Goal: Transaction & Acquisition: Purchase product/service

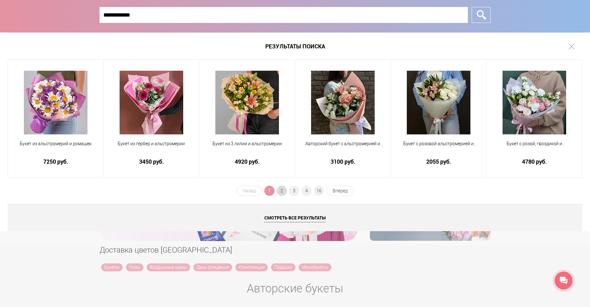
type input "**********"
click at [284, 193] on span "2" at bounding box center [282, 190] width 10 height 10
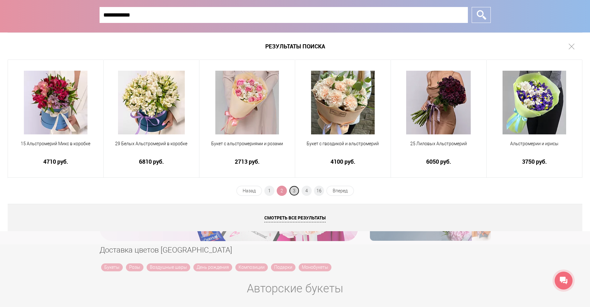
click at [296, 194] on span "3" at bounding box center [294, 190] width 10 height 10
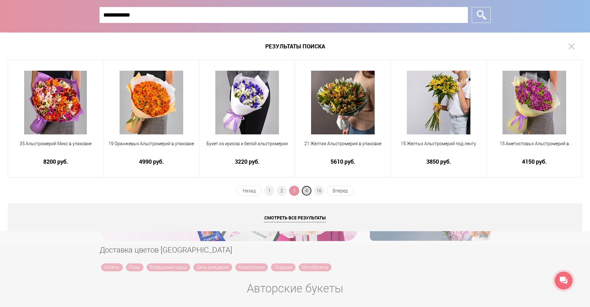
click at [307, 192] on span "4" at bounding box center [306, 190] width 10 height 10
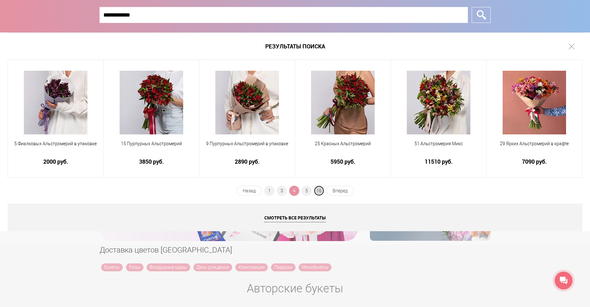
click at [318, 190] on span "16" at bounding box center [319, 190] width 10 height 10
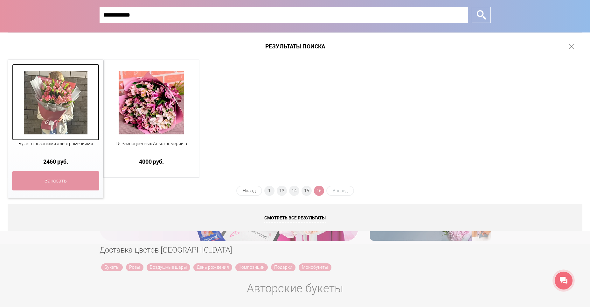
click at [55, 103] on img at bounding box center [56, 103] width 64 height 64
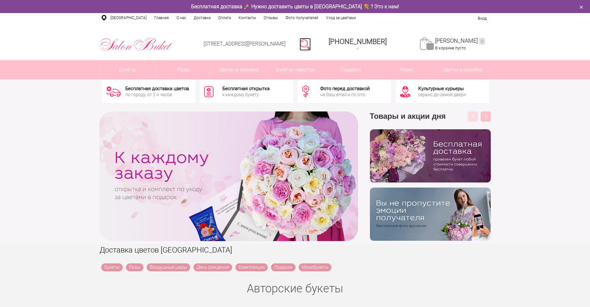
click at [311, 38] on link at bounding box center [305, 44] width 11 height 13
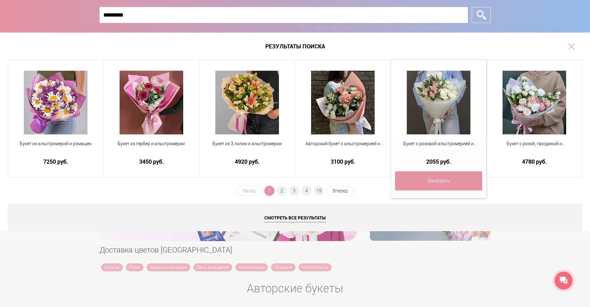
type input "*********"
click at [445, 121] on img at bounding box center [439, 103] width 64 height 64
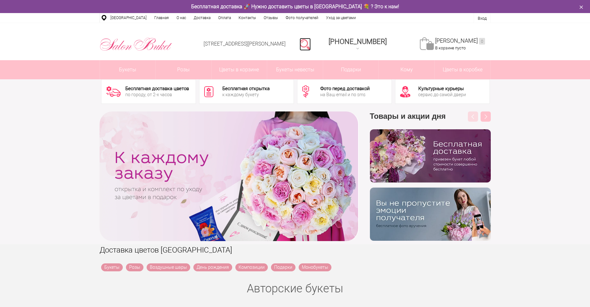
click at [311, 40] on link at bounding box center [305, 44] width 11 height 13
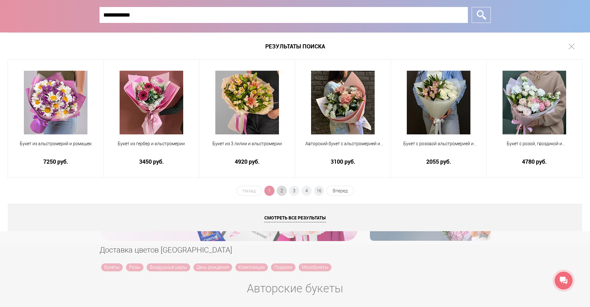
type input "**********"
click at [283, 193] on span "2" at bounding box center [282, 190] width 10 height 10
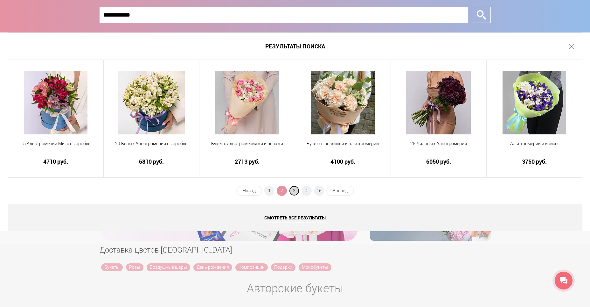
click at [295, 191] on span "3" at bounding box center [294, 190] width 10 height 10
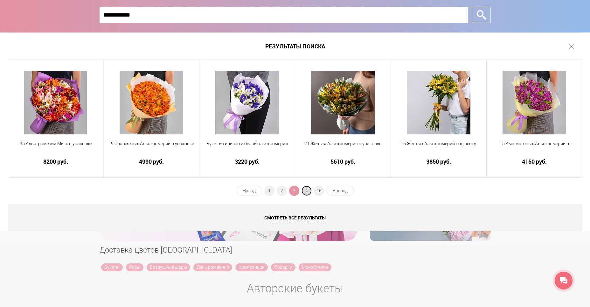
click at [303, 190] on span "4" at bounding box center [306, 190] width 10 height 10
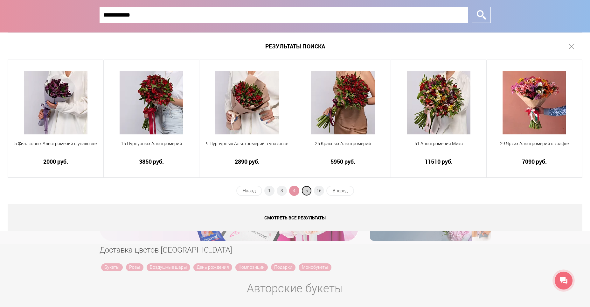
click at [307, 190] on span "5" at bounding box center [306, 190] width 10 height 10
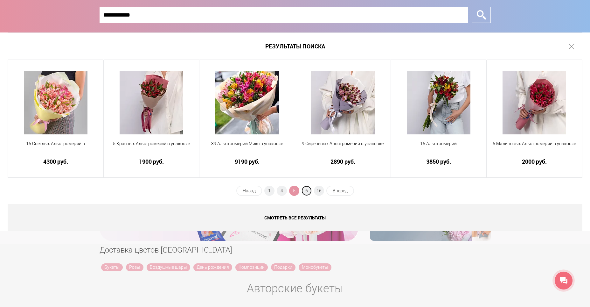
click at [307, 190] on span "6" at bounding box center [306, 190] width 10 height 10
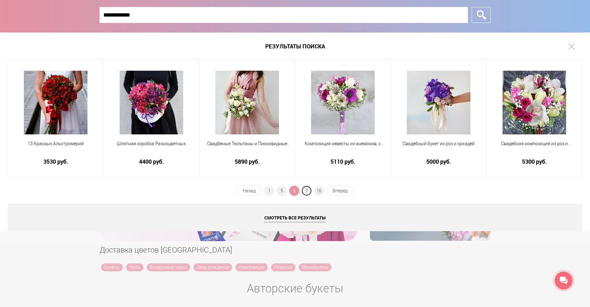
click at [307, 190] on span "7" at bounding box center [306, 190] width 10 height 10
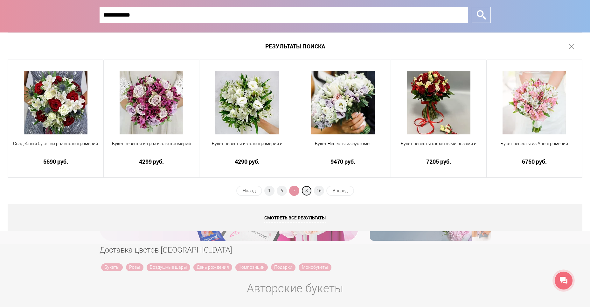
click at [307, 190] on span "8" at bounding box center [306, 190] width 10 height 10
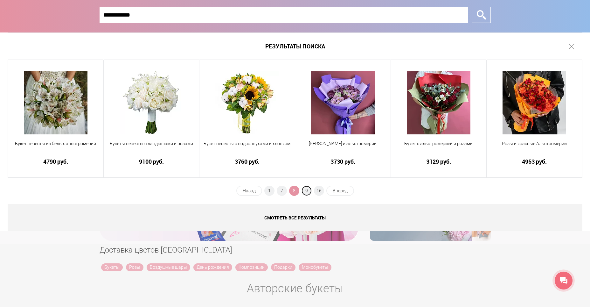
click at [307, 190] on span "9" at bounding box center [306, 190] width 10 height 10
